Goal: Download file/media

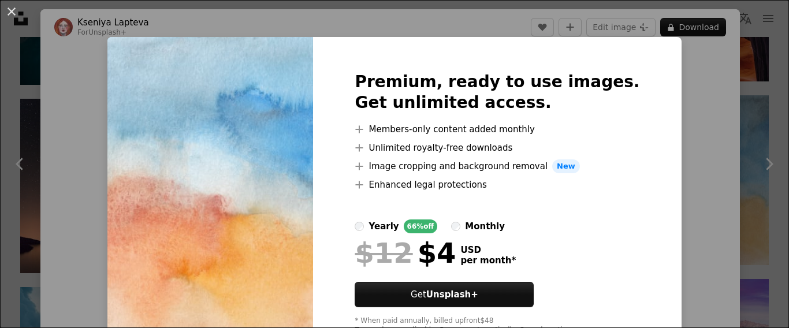
scroll to position [51, 0]
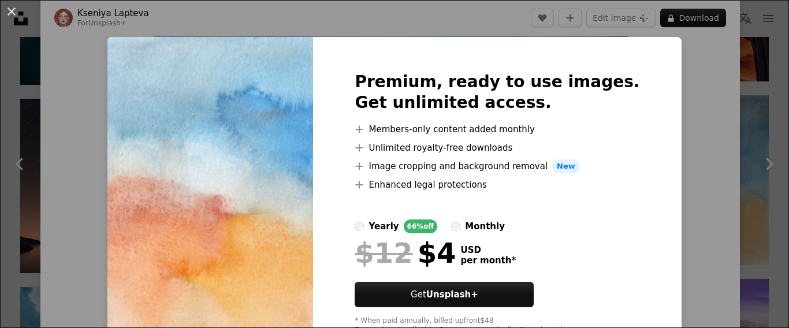
click button "An X shape" at bounding box center [12, 12] width 14 height 14
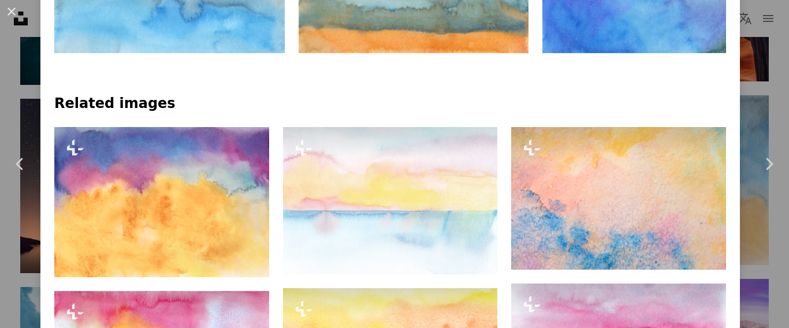
scroll to position [744, 0]
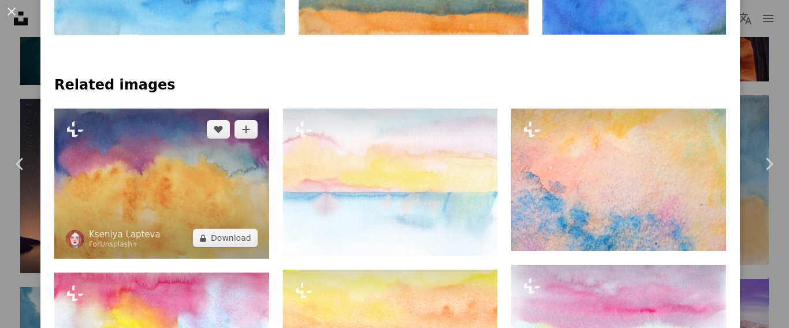
click at [135, 197] on img at bounding box center [161, 184] width 215 height 150
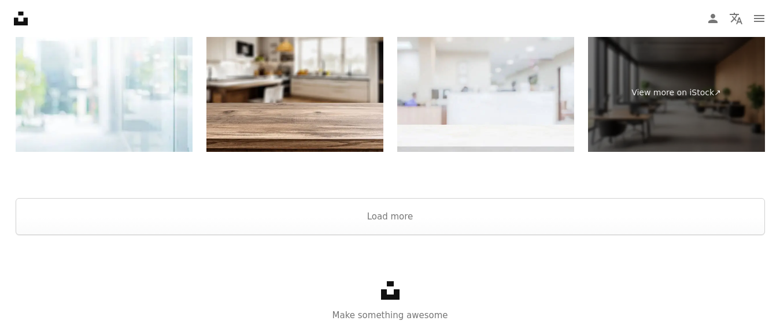
scroll to position [3005, 0]
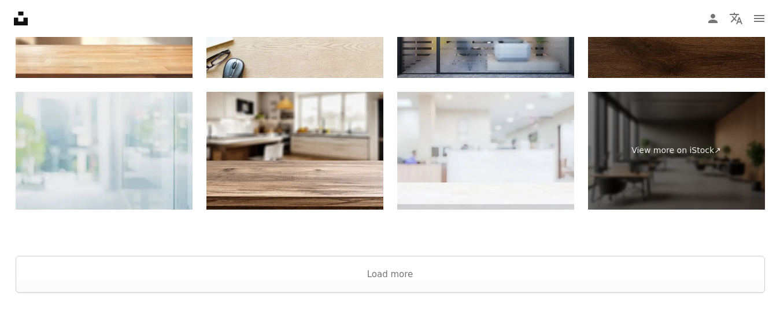
click at [99, 159] on img at bounding box center [104, 151] width 177 height 118
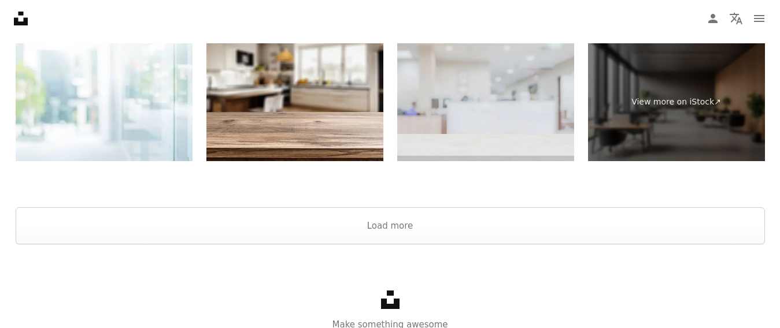
scroll to position [3103, 0]
